Goal: Find specific page/section: Find specific page/section

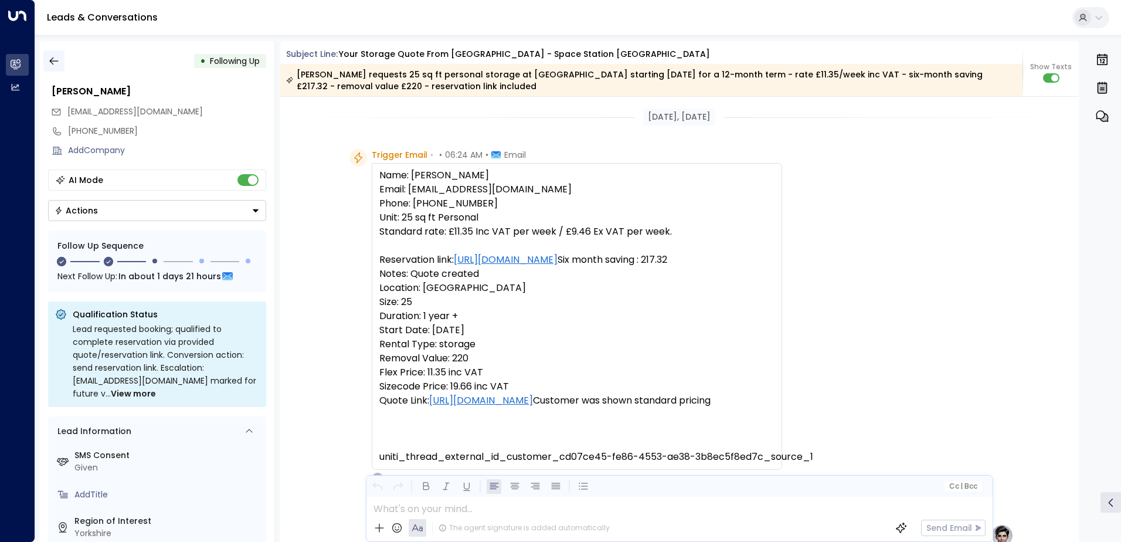
click at [57, 64] on icon "button" at bounding box center [54, 61] width 12 height 12
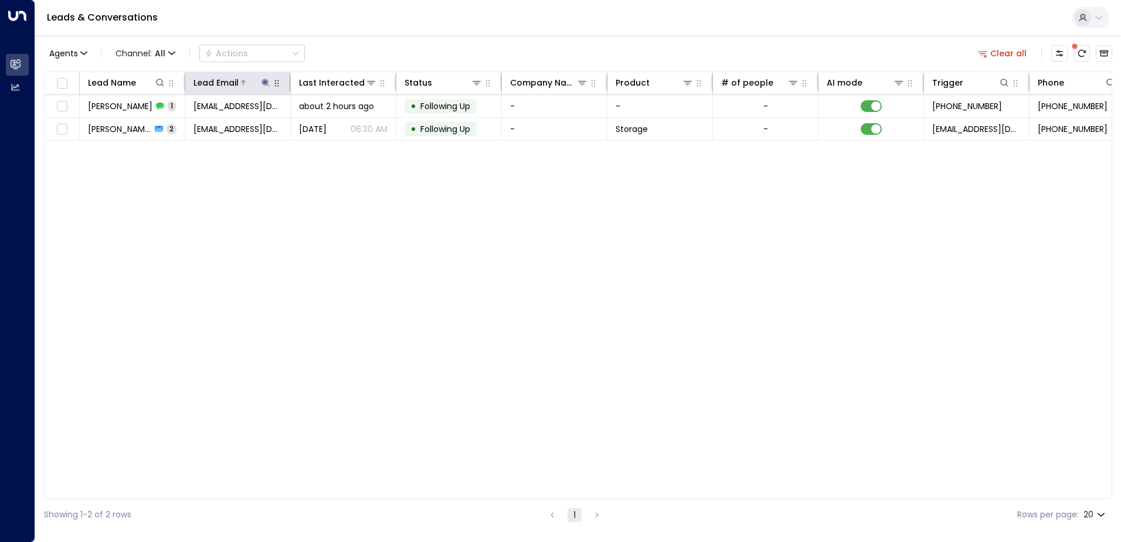
click at [263, 85] on icon at bounding box center [265, 82] width 9 height 9
click at [341, 124] on icon "button" at bounding box center [339, 125] width 8 height 8
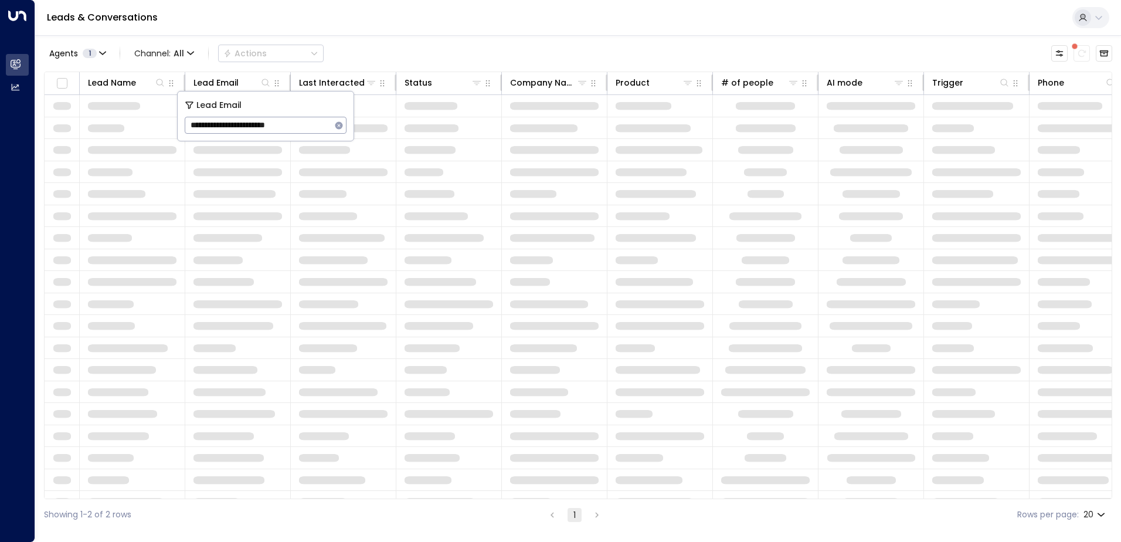
click at [382, 23] on div "Leads & Conversations" at bounding box center [578, 18] width 1086 height 36
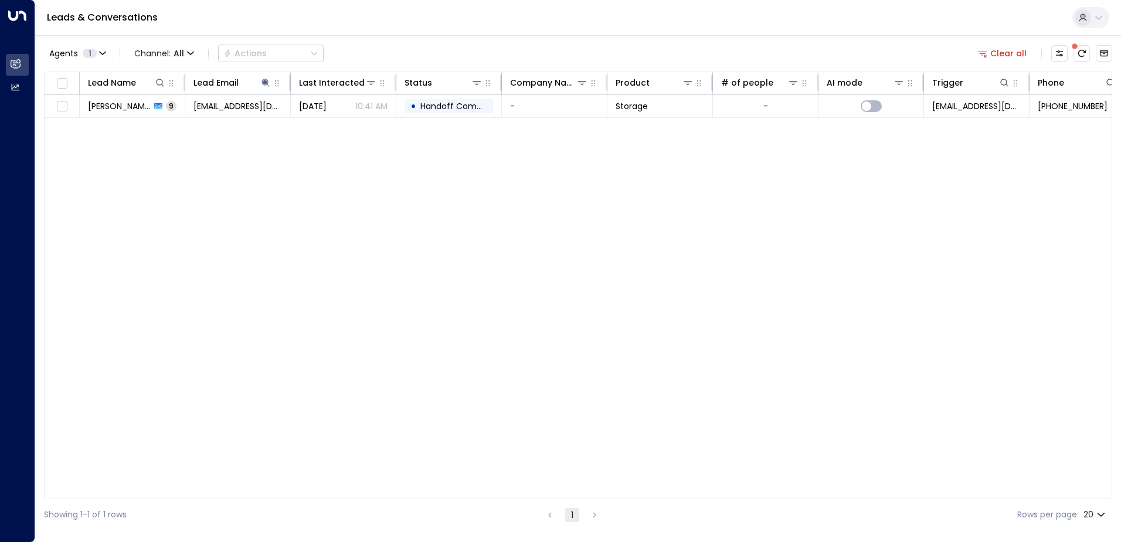
click at [104, 113] on td "[PERSON_NAME] 9" at bounding box center [133, 106] width 106 height 22
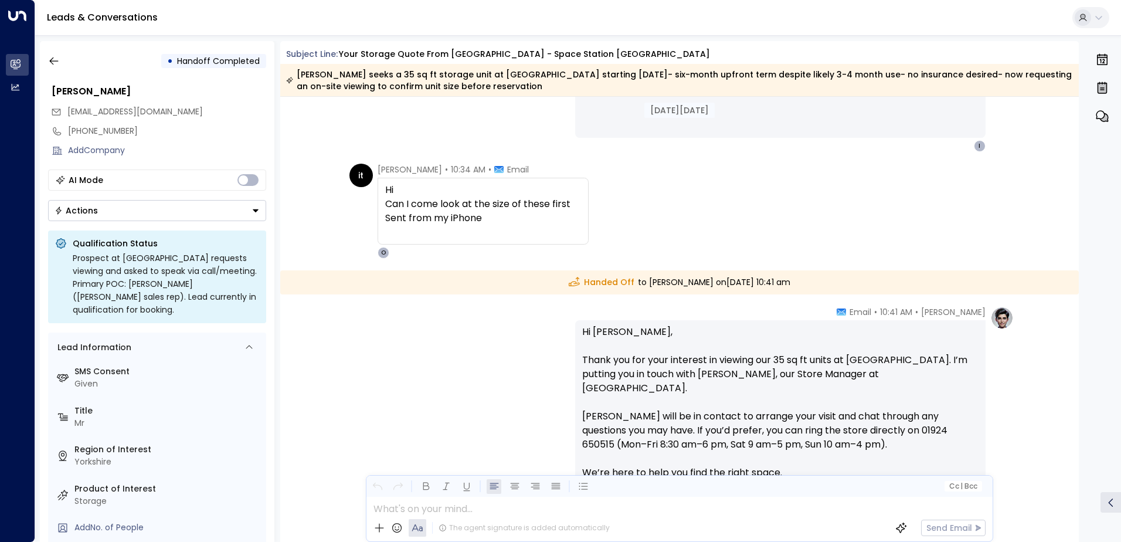
scroll to position [2610, 0]
click at [57, 61] on icon "button" at bounding box center [54, 61] width 12 height 12
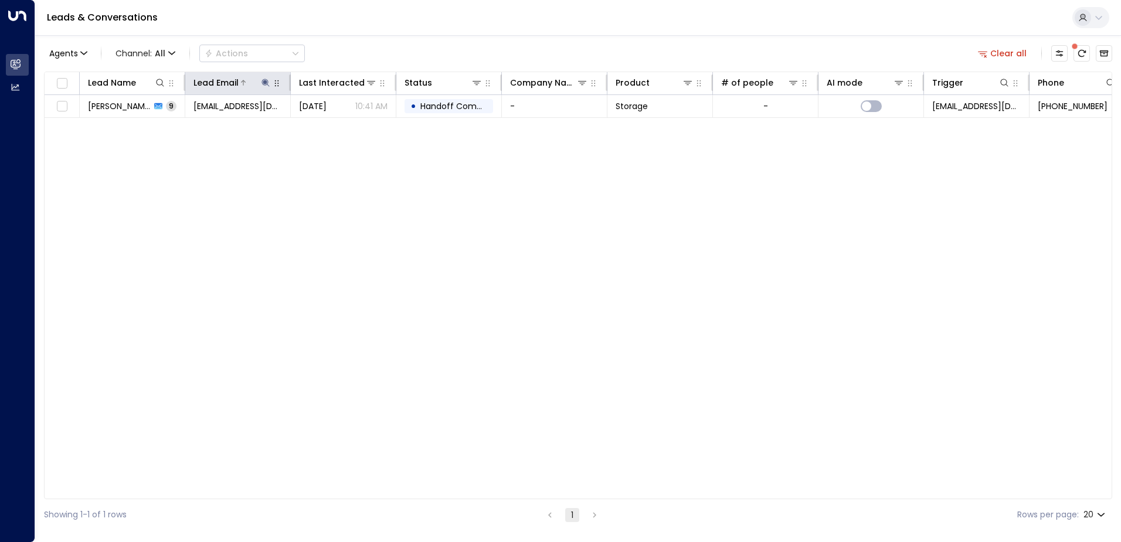
click at [263, 78] on icon at bounding box center [265, 82] width 9 height 9
click at [335, 125] on icon "button" at bounding box center [339, 125] width 8 height 8
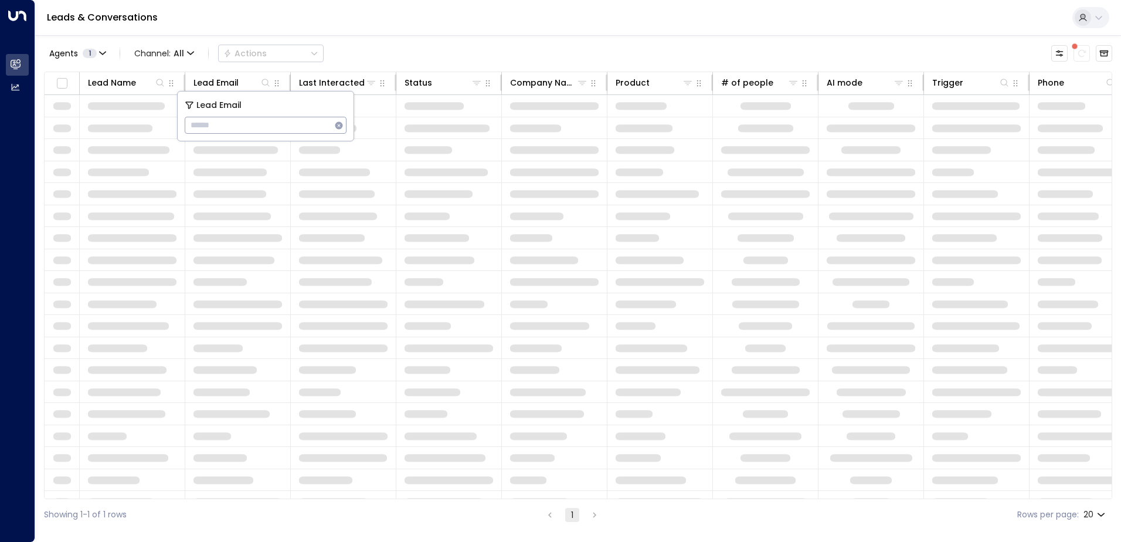
type input "**********"
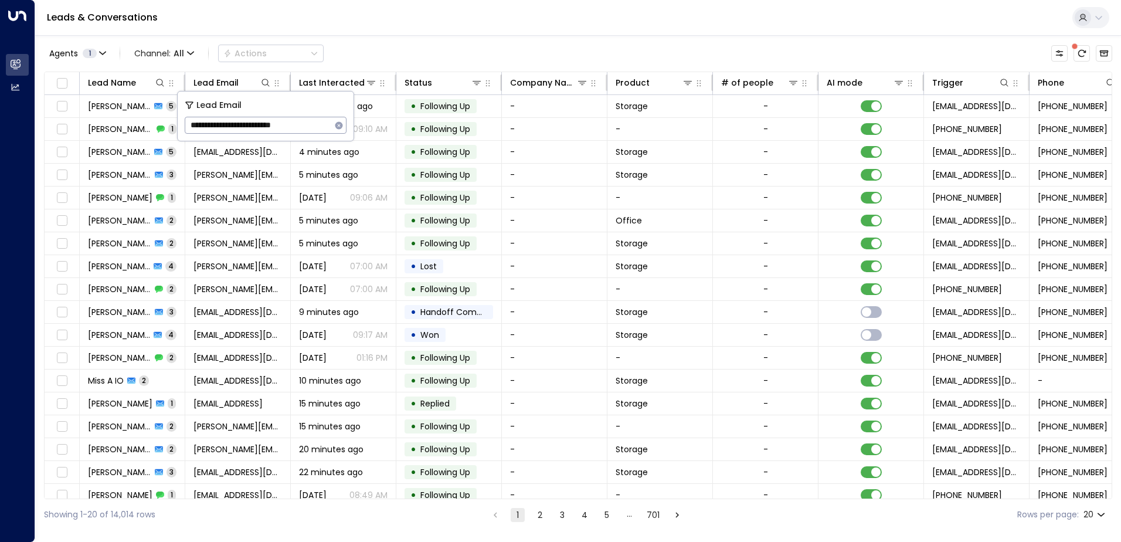
click at [479, 27] on div "Leads & Conversations" at bounding box center [578, 18] width 1086 height 36
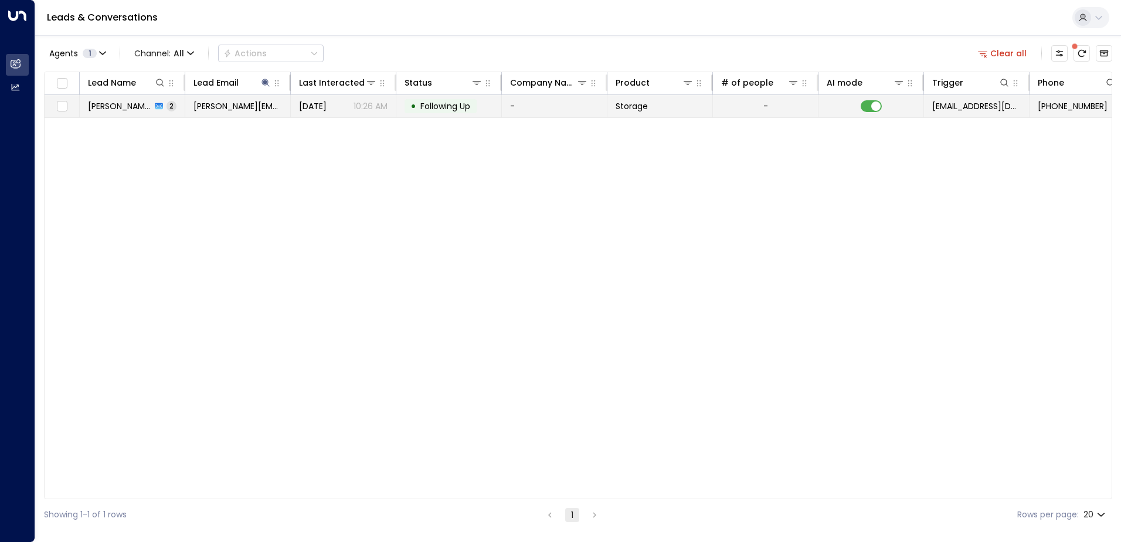
click at [124, 109] on span "[PERSON_NAME]" at bounding box center [119, 106] width 63 height 12
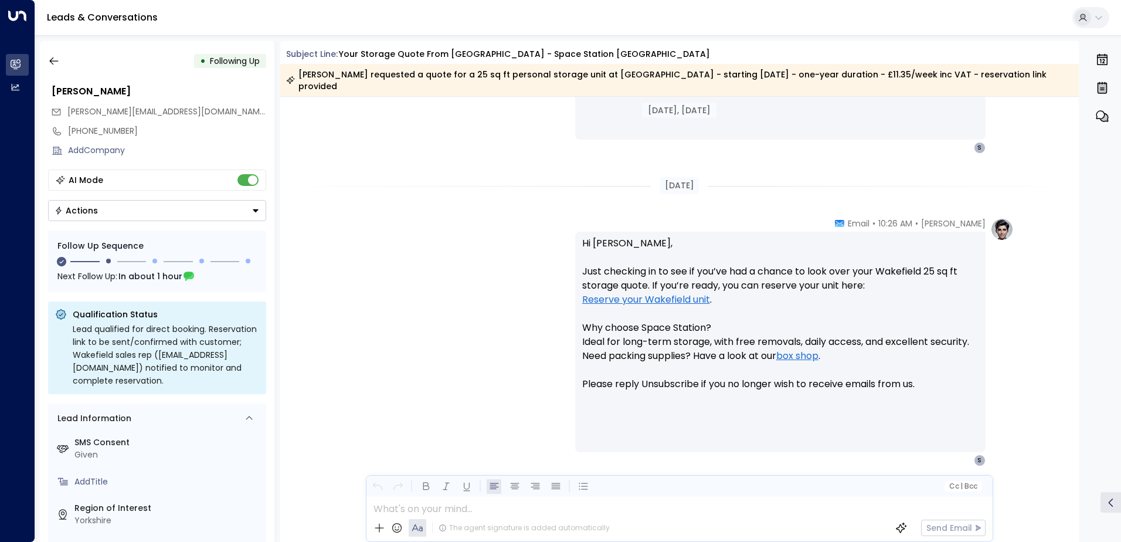
scroll to position [789, 0]
